Goal: Information Seeking & Learning: Learn about a topic

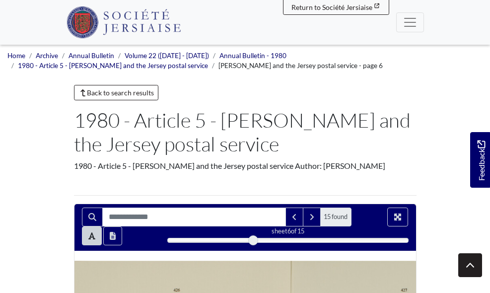
scroll to position [219, 0]
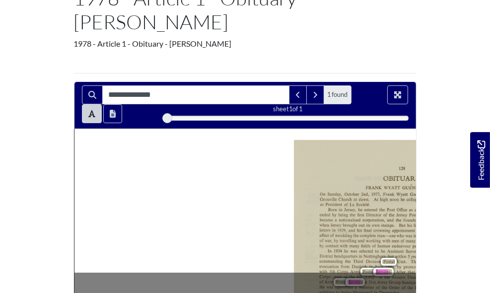
scroll to position [165, 0]
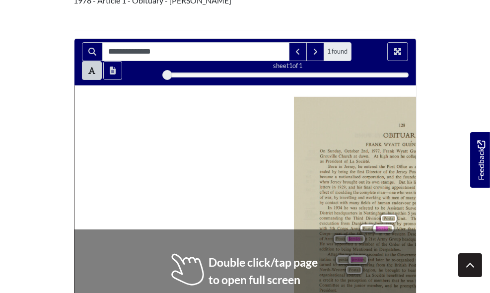
click at [197, 117] on div "128 OBITUARY FRANK WYA'IT GUENIER M.B.E. On Sunday, October 2nd, 1977, Frank Wy…" at bounding box center [293, 240] width 438 height 310
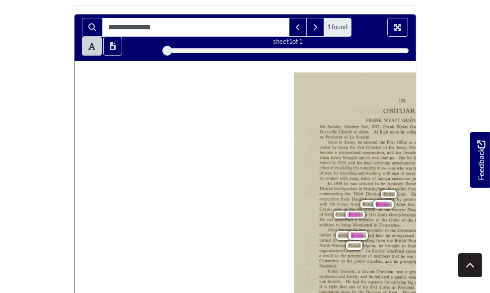
scroll to position [231, 0]
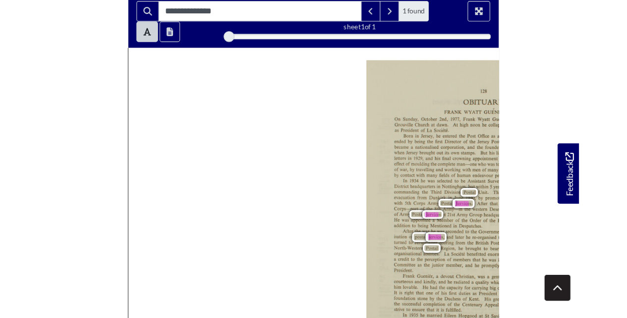
scroll to position [198, 0]
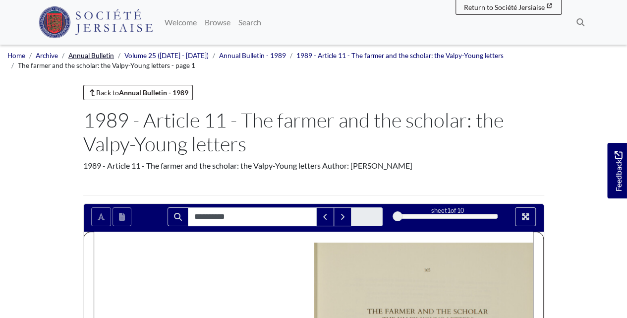
click at [97, 56] on link "Annual Bulletin" at bounding box center [91, 56] width 46 height 8
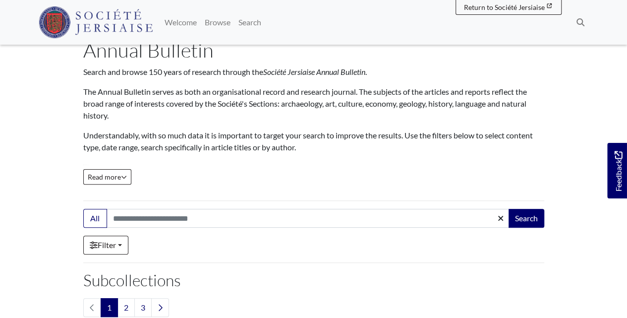
scroll to position [66, 0]
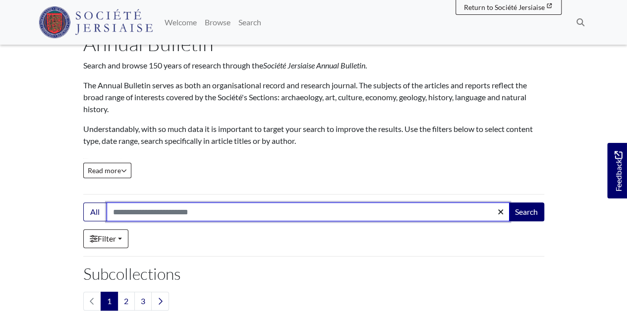
click at [172, 210] on input "Search:" at bounding box center [308, 211] width 403 height 19
type input "**********"
click at [509, 202] on button "Search" at bounding box center [527, 211] width 36 height 19
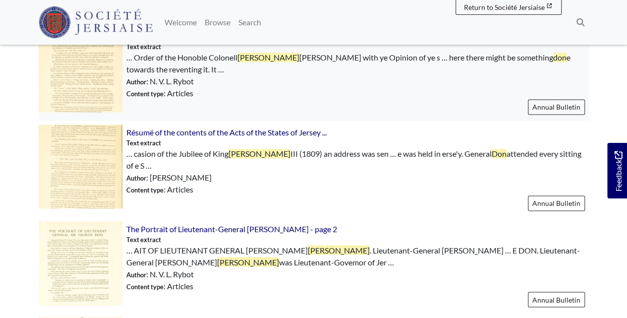
scroll to position [760, 0]
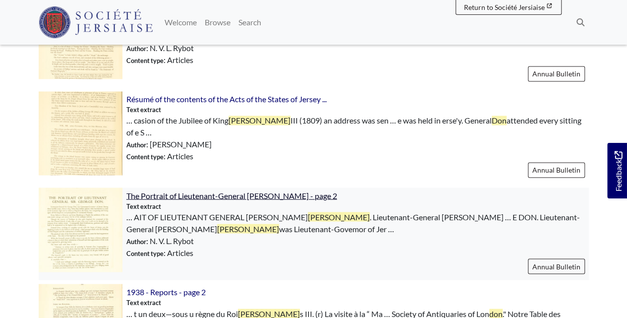
click at [320, 190] on span "The Portrait of Lieutenant-General [PERSON_NAME] - page 2" at bounding box center [231, 194] width 211 height 9
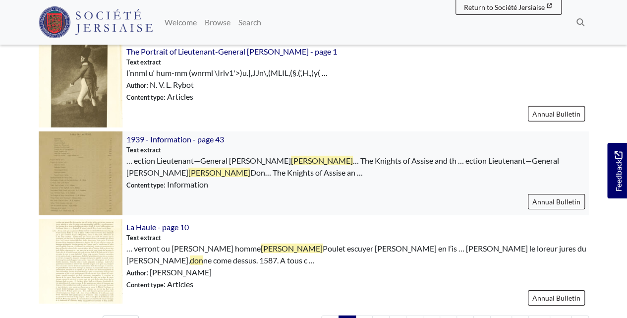
scroll to position [1488, 0]
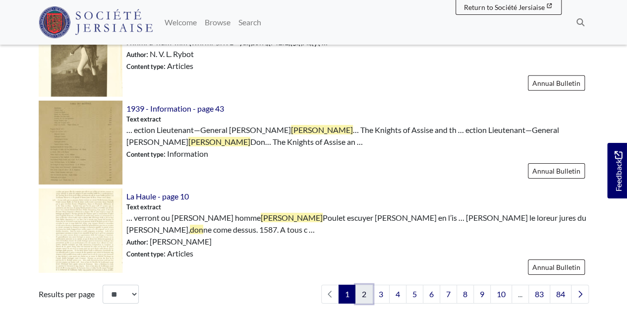
click at [364, 285] on link "2" at bounding box center [364, 294] width 17 height 19
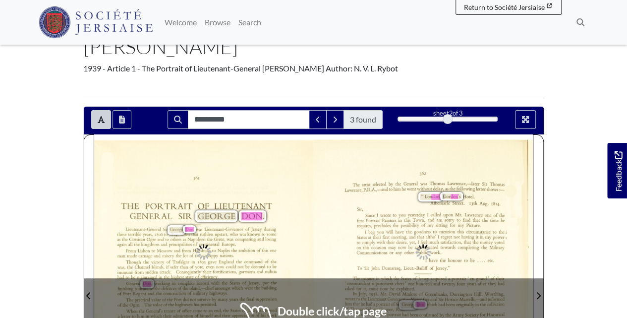
scroll to position [99, 0]
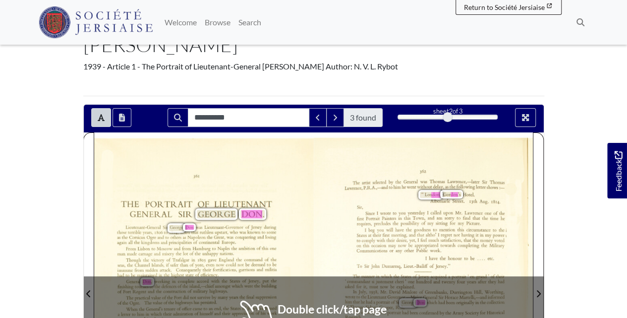
click at [62, 189] on body "Menu" at bounding box center [313, 296] width 627 height 790
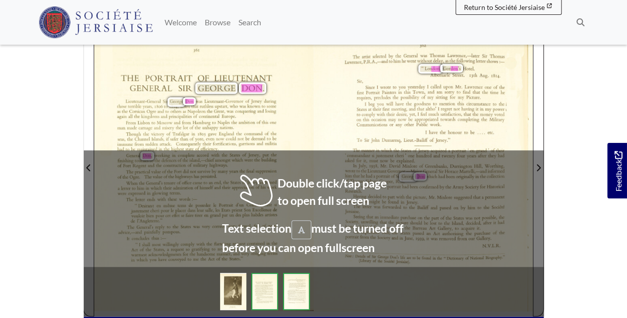
scroll to position [231, 0]
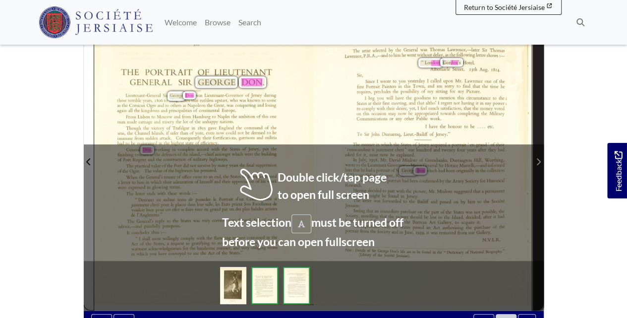
click at [541, 140] on span "Next Page" at bounding box center [539, 156] width 10 height 310
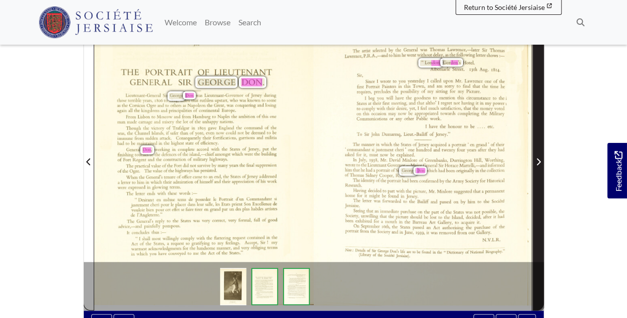
click at [541, 141] on span "Next Page" at bounding box center [539, 156] width 10 height 310
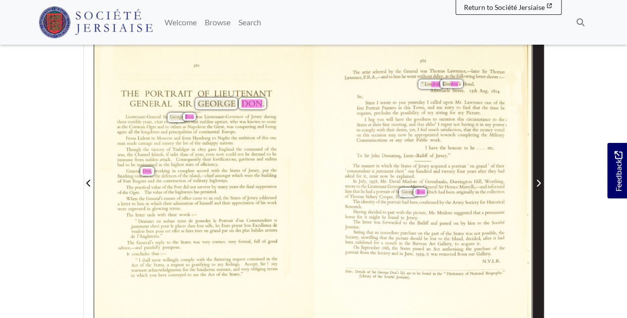
scroll to position [198, 0]
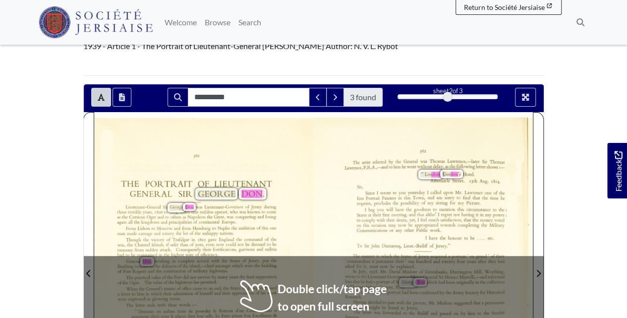
scroll to position [165, 0]
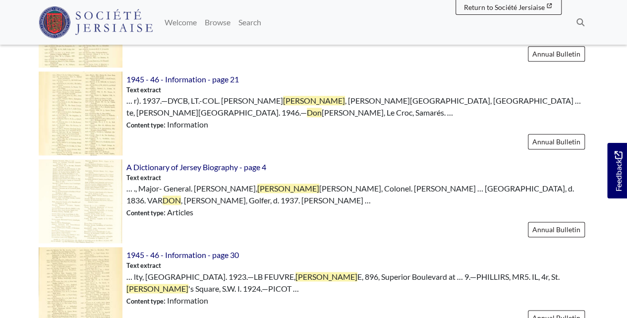
scroll to position [628, 0]
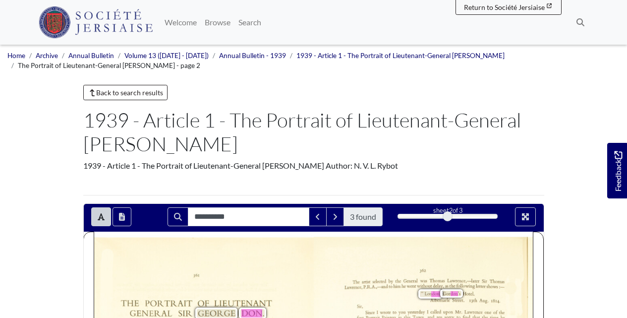
scroll to position [165, 0]
